Goal: Transaction & Acquisition: Purchase product/service

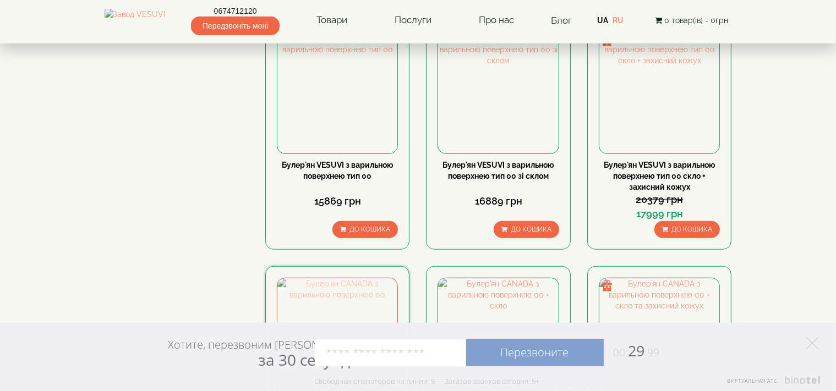
scroll to position [872, 0]
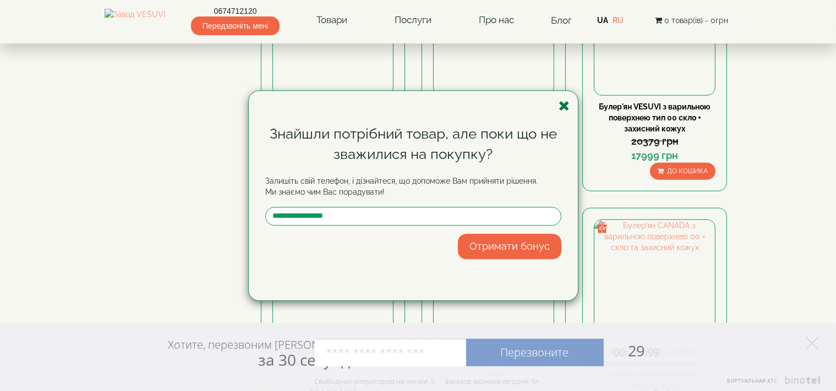
click at [567, 111] on icon "button" at bounding box center [564, 106] width 11 height 14
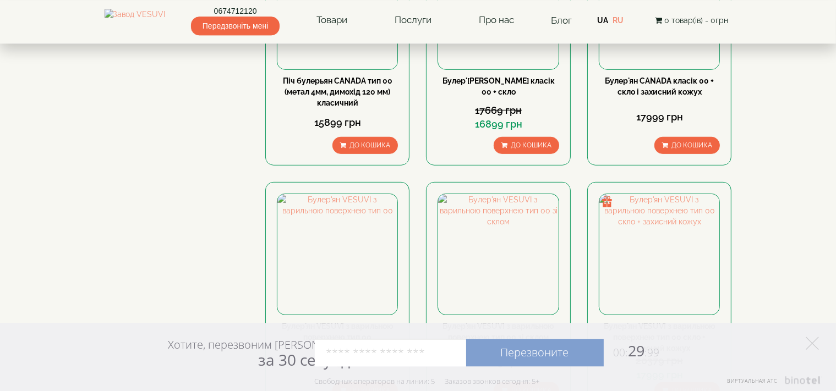
scroll to position [639, 0]
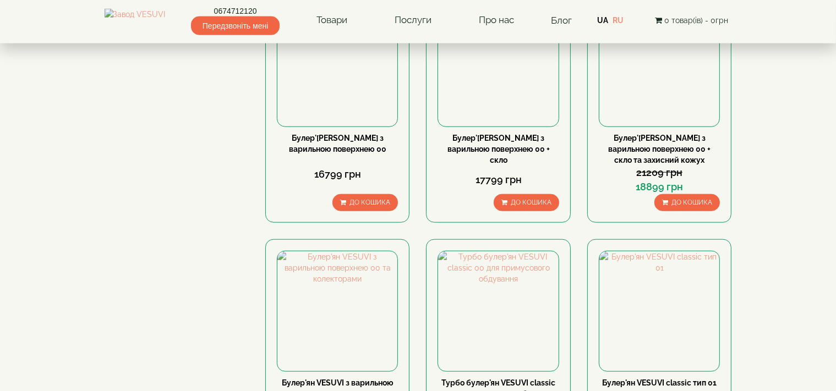
scroll to position [1104, 0]
